Goal: Navigation & Orientation: Understand site structure

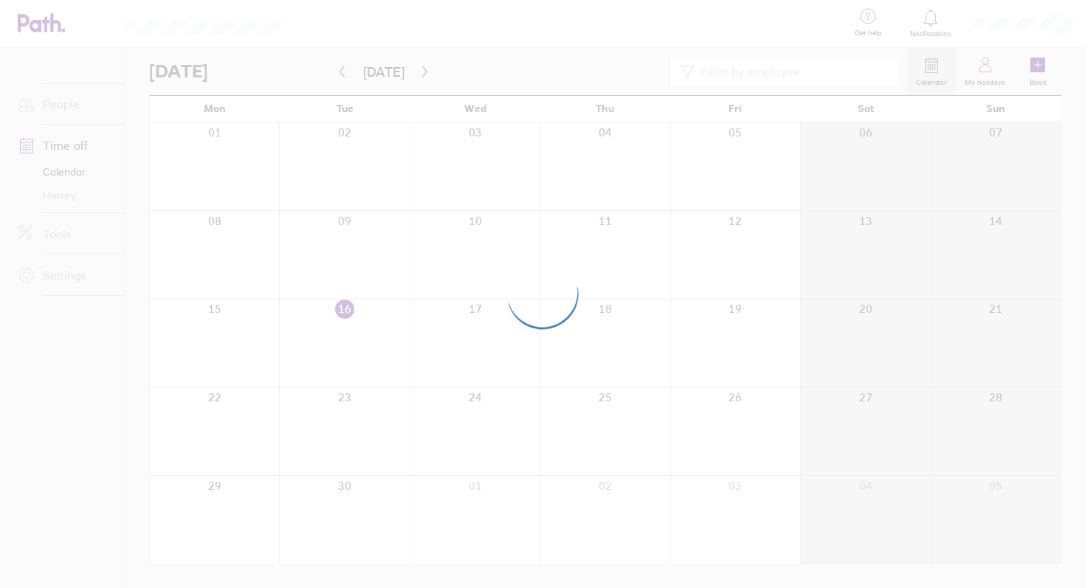
click at [351, 41] on div at bounding box center [542, 294] width 1085 height 588
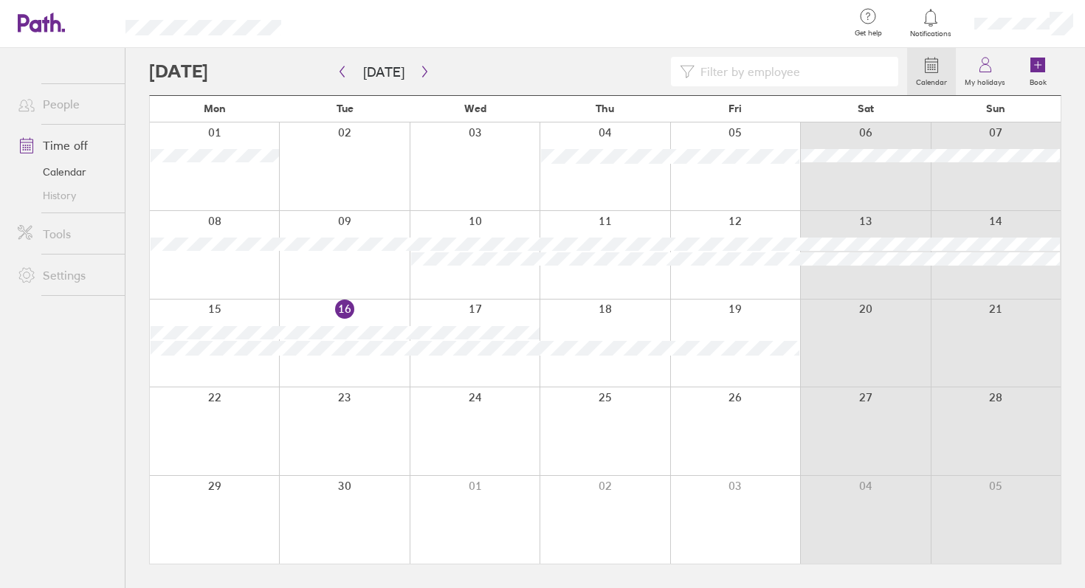
click at [66, 173] on link "Calendar" at bounding box center [65, 172] width 119 height 24
click at [61, 107] on link "People" at bounding box center [65, 104] width 119 height 30
